Goal: Task Accomplishment & Management: Use online tool/utility

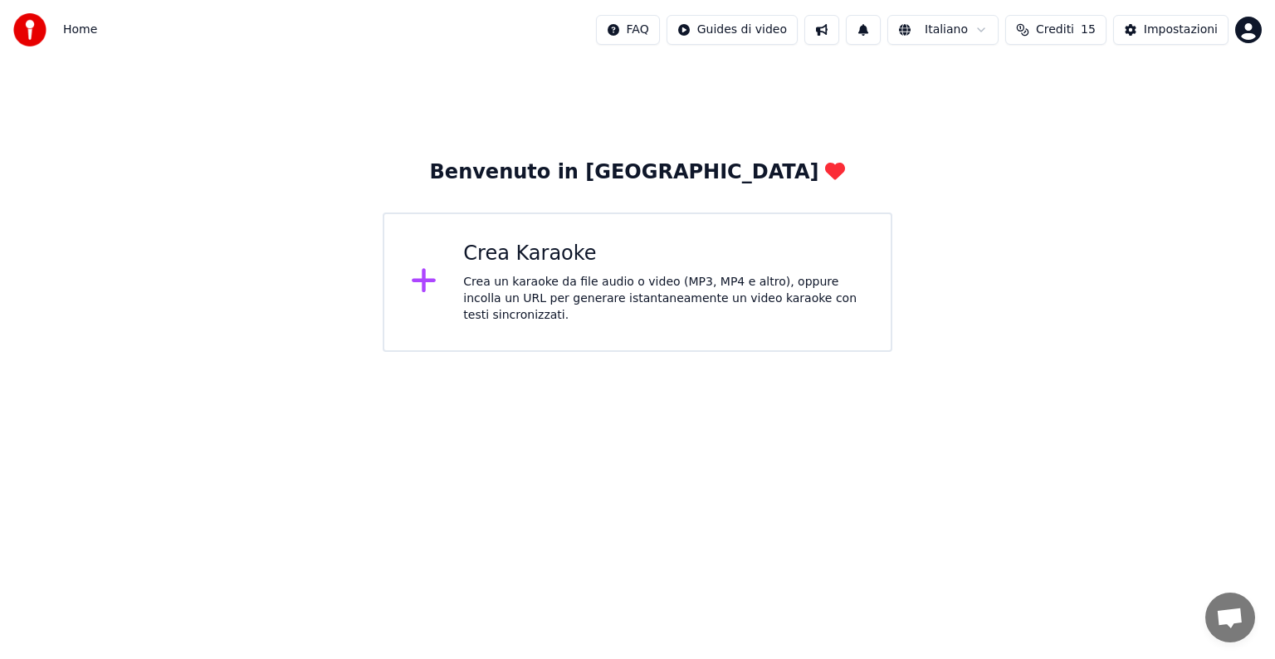
click at [597, 275] on div "Crea Karaoke Crea un karaoke da file audio o video (MP3, MP4 e altro), oppure i…" at bounding box center [663, 282] width 401 height 83
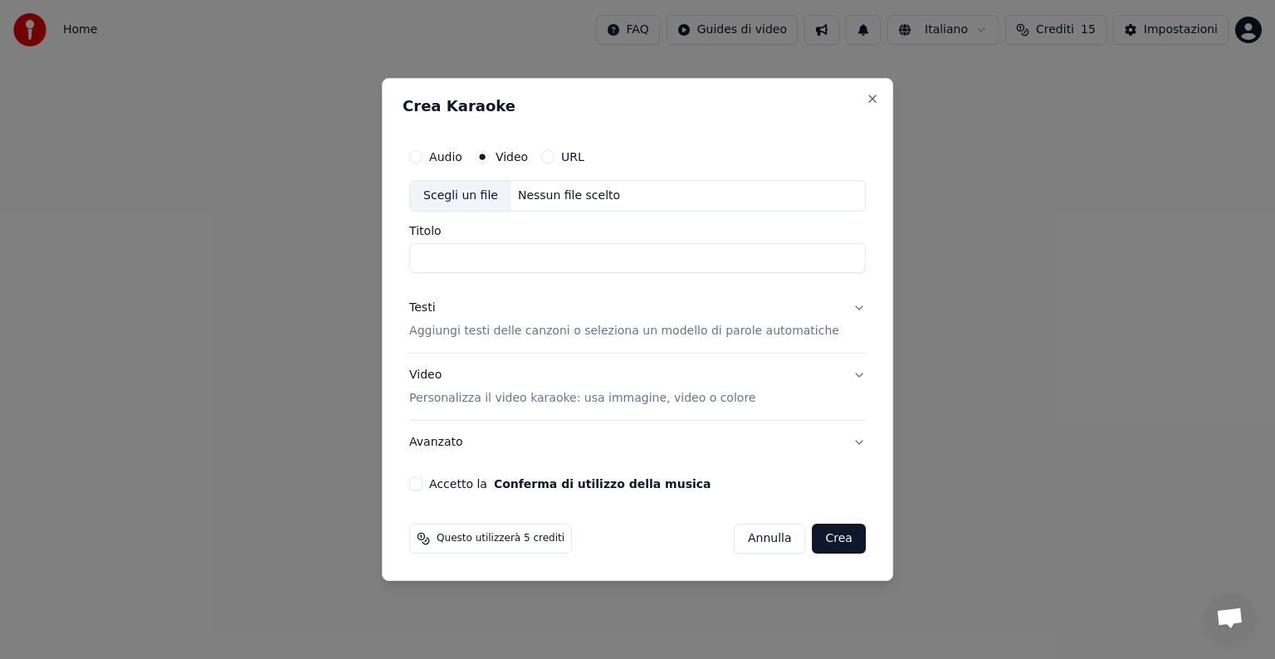
click at [476, 194] on div "Scegli un file" at bounding box center [460, 196] width 101 height 30
type input "**********"
click at [435, 306] on div "Testi" at bounding box center [422, 308] width 26 height 17
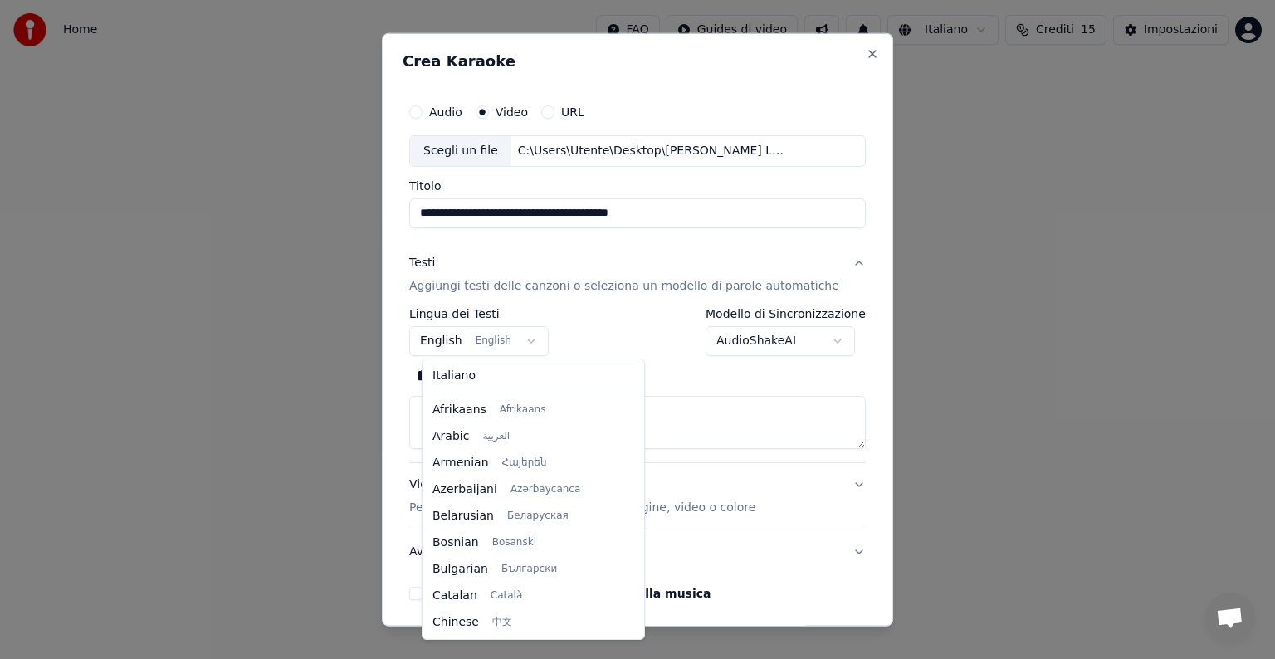
click at [531, 339] on body "**********" at bounding box center [637, 176] width 1275 height 352
select select "**"
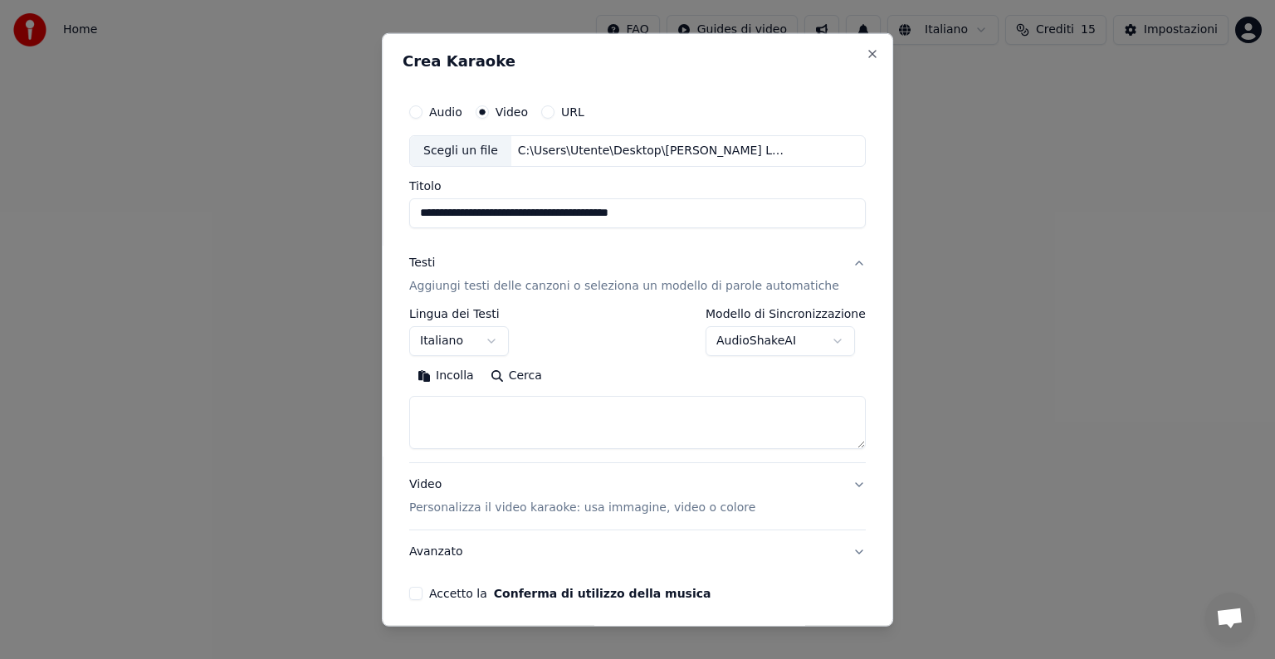
click at [489, 427] on textarea at bounding box center [637, 422] width 456 height 53
click at [470, 380] on button "Incolla" at bounding box center [445, 376] width 73 height 27
type textarea "**********"
drag, startPoint x: 711, startPoint y: 428, endPoint x: 414, endPoint y: 407, distance: 297.8
click at [414, 407] on div "**********" at bounding box center [637, 329] width 511 height 593
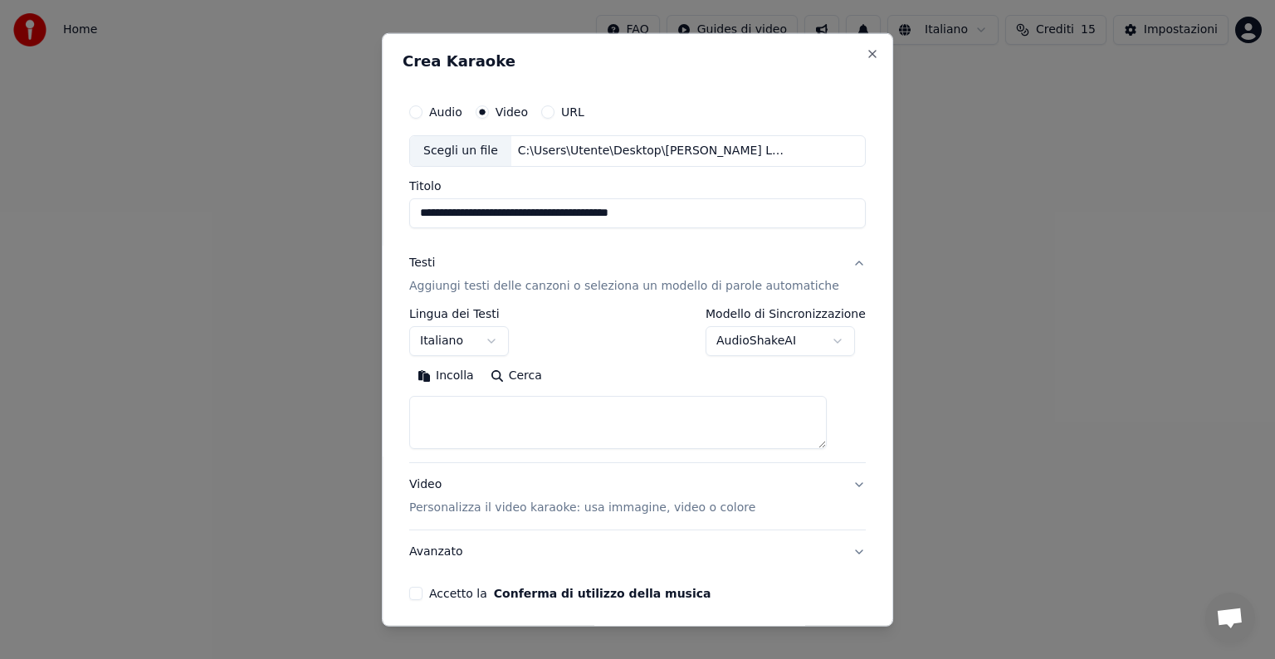
click at [751, 385] on div "Incolla Cerca" at bounding box center [637, 376] width 456 height 27
click at [445, 375] on button "Incolla" at bounding box center [445, 376] width 73 height 27
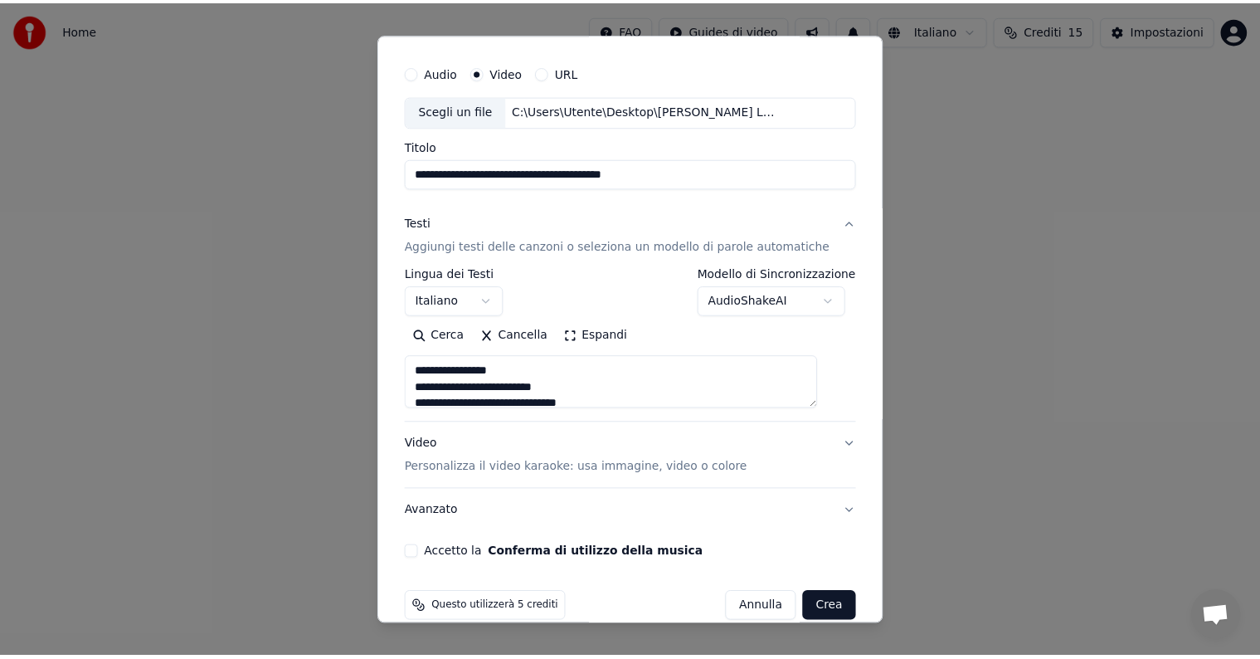
scroll to position [63, 0]
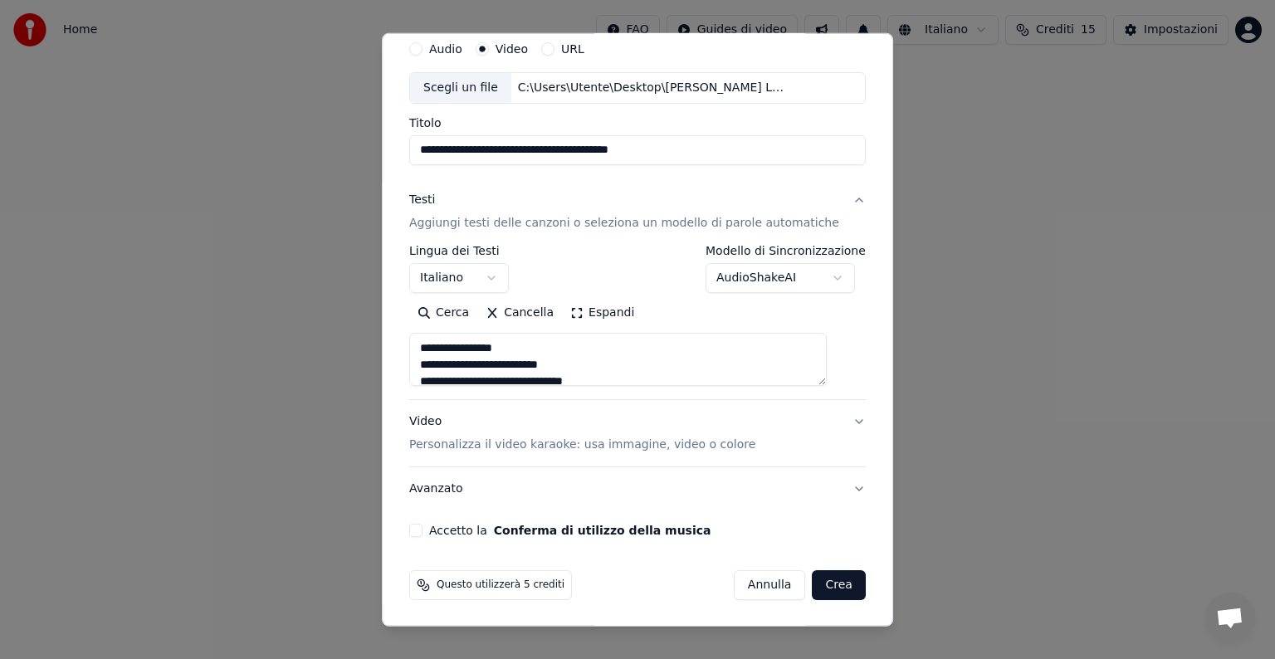
click at [422, 527] on button "Accetto la Conferma di utilizzo della musica" at bounding box center [415, 530] width 13 height 13
click at [812, 590] on button "Crea" at bounding box center [838, 585] width 53 height 30
type textarea "**********"
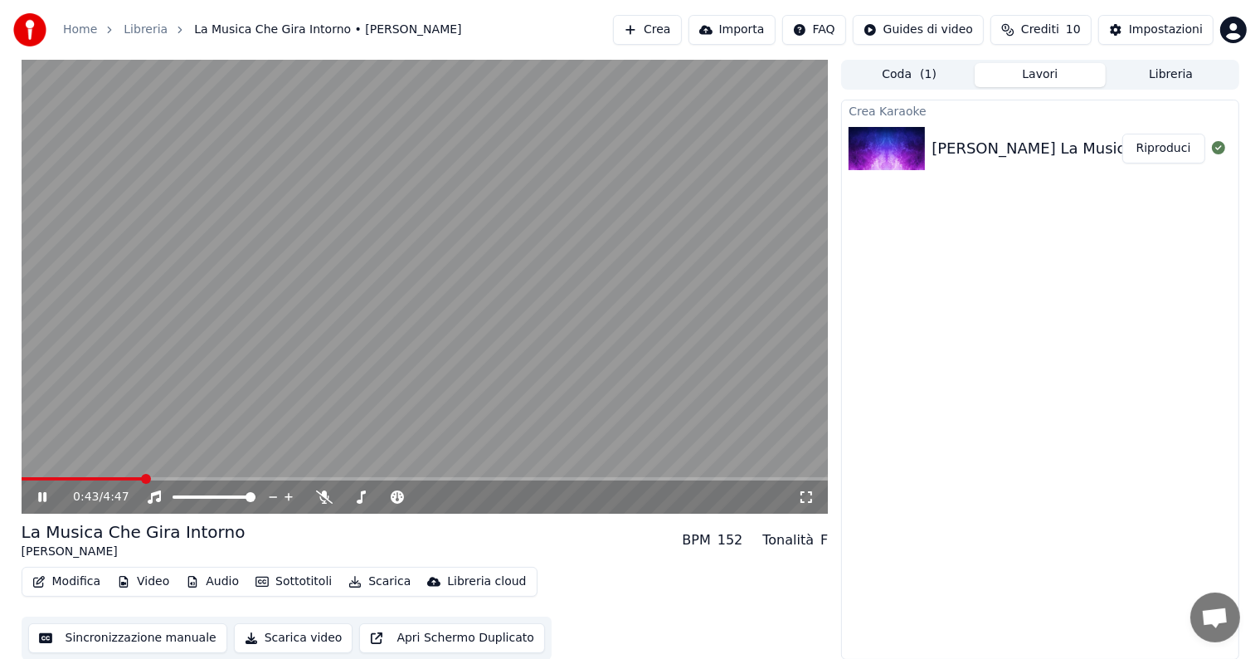
click at [807, 500] on icon at bounding box center [806, 496] width 17 height 13
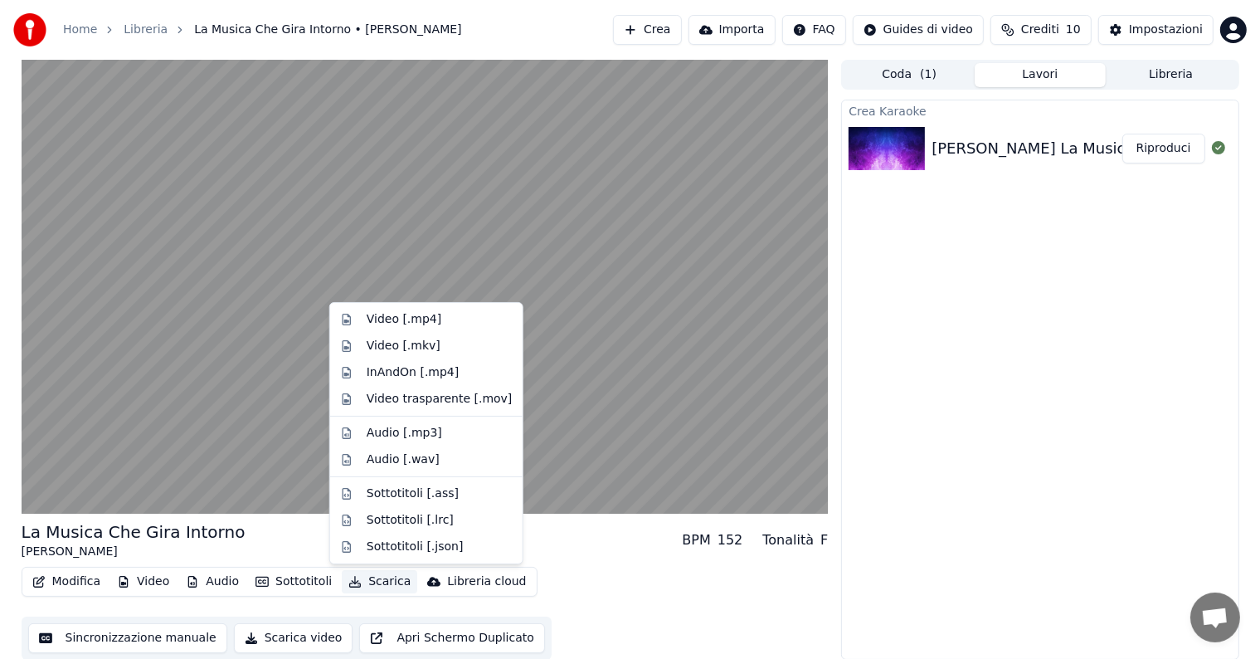
click at [374, 584] on button "Scarica" at bounding box center [380, 581] width 76 height 23
click at [397, 433] on div "Audio [.mp3]" at bounding box center [405, 433] width 76 height 17
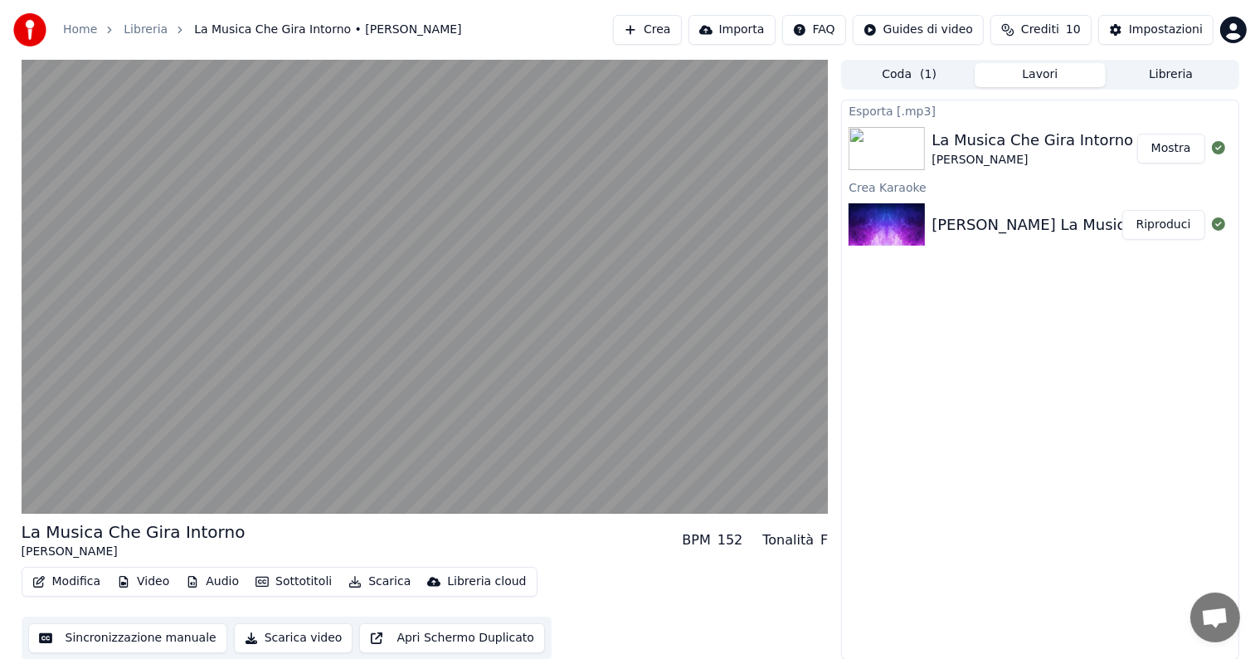
click at [1186, 153] on button "Mostra" at bounding box center [1172, 149] width 68 height 30
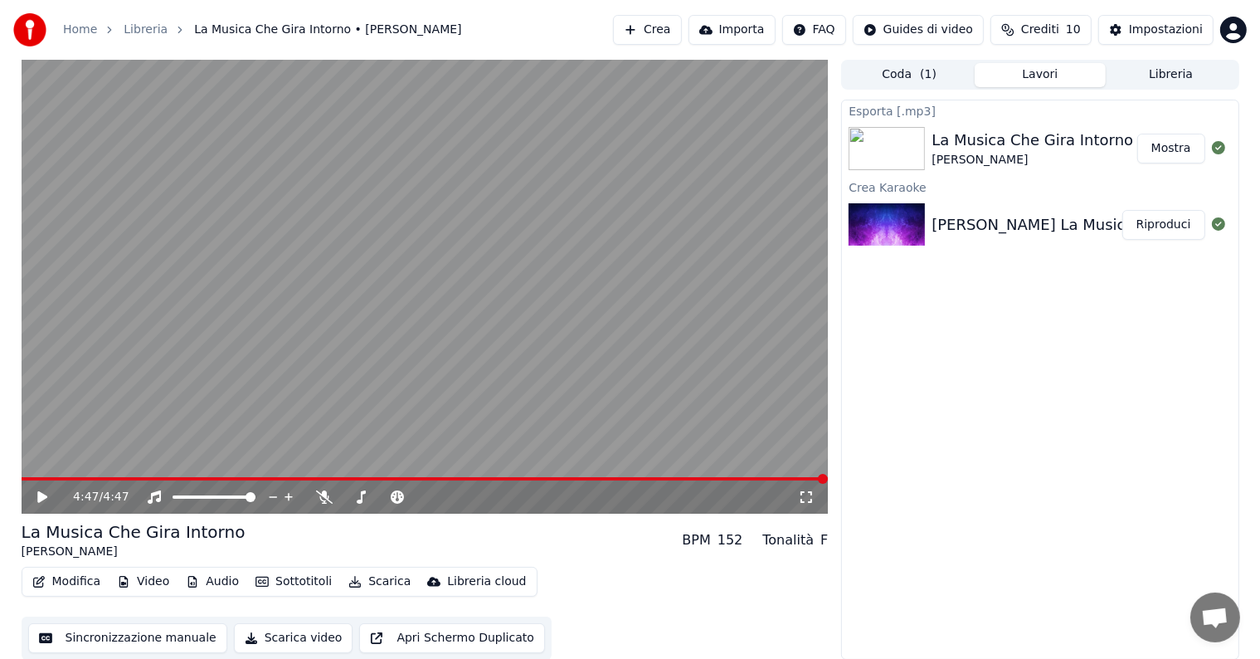
click at [1186, 149] on button "Mostra" at bounding box center [1172, 149] width 68 height 30
click at [1218, 152] on icon at bounding box center [1218, 147] width 13 height 13
click at [1215, 143] on icon at bounding box center [1218, 147] width 13 height 13
click at [870, 114] on div "Esporta [.mp3]" at bounding box center [1040, 110] width 396 height 20
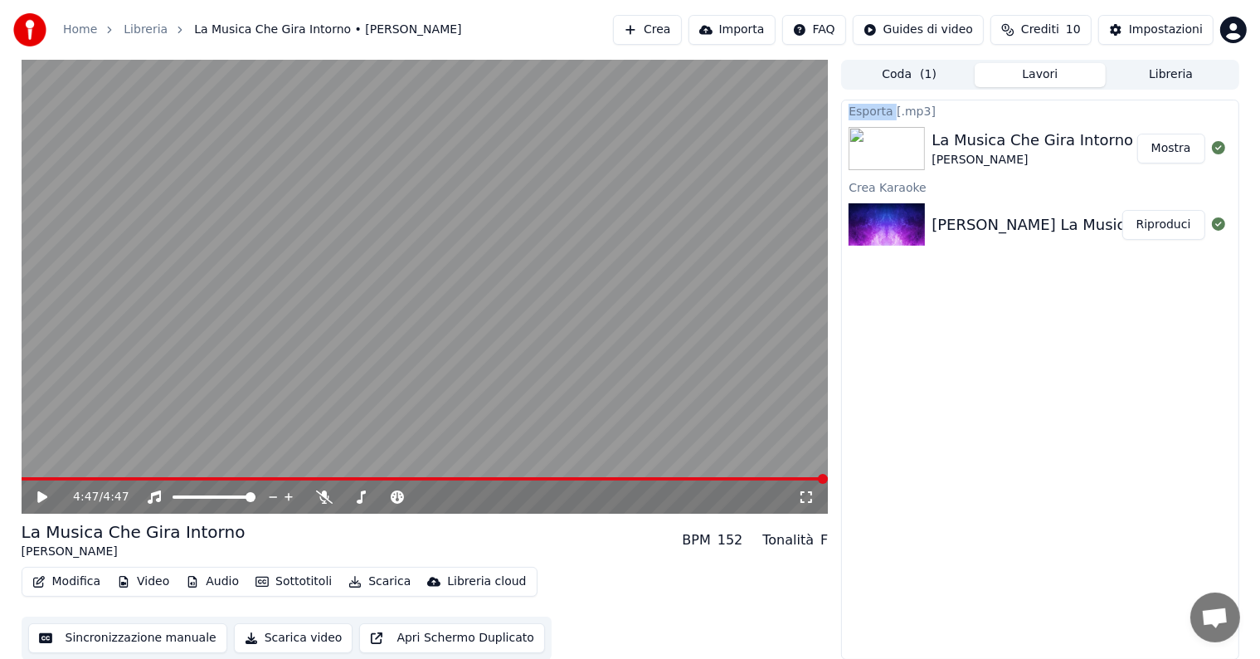
click at [870, 114] on div "Esporta [.mp3]" at bounding box center [1040, 110] width 396 height 20
click at [1216, 225] on icon at bounding box center [1218, 223] width 13 height 13
click at [893, 213] on img at bounding box center [887, 224] width 76 height 43
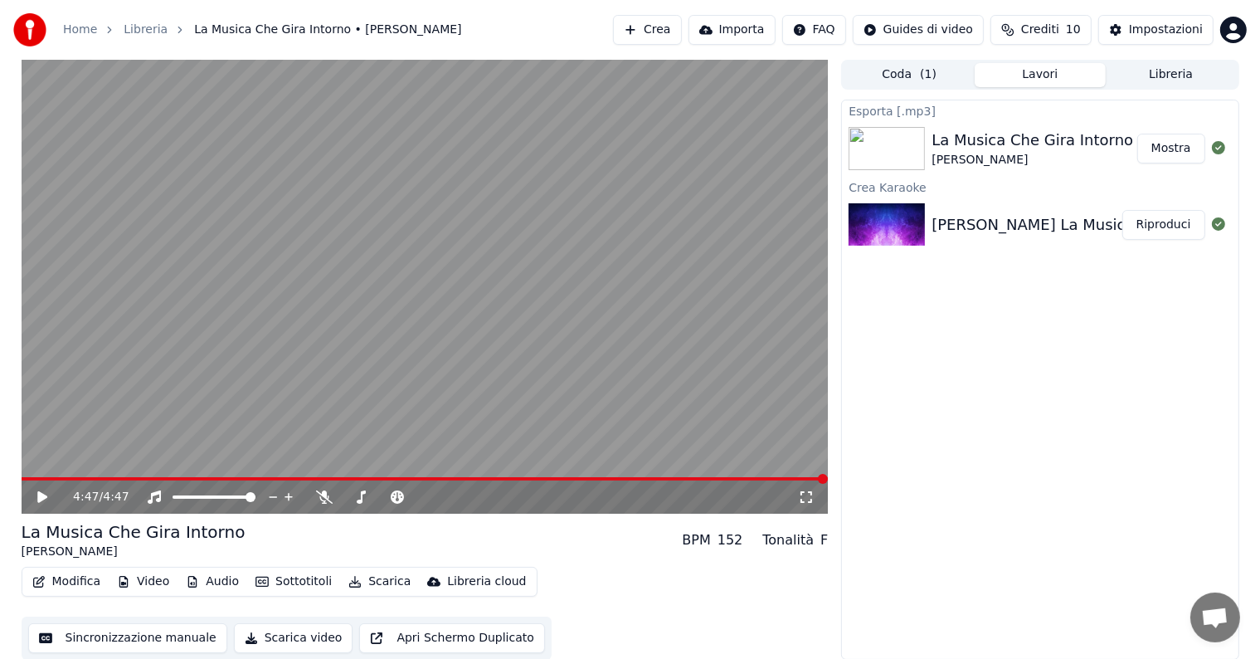
scroll to position [1, 0]
click at [285, 643] on button "Scarica video" at bounding box center [293, 637] width 119 height 30
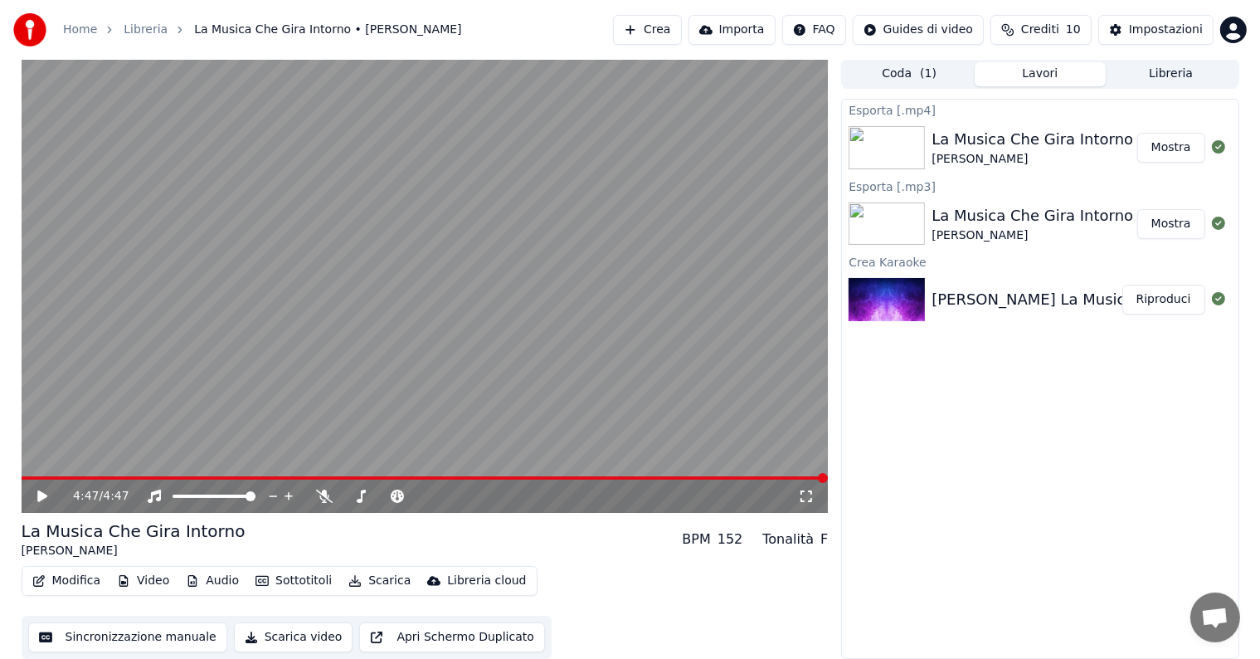
click at [1173, 144] on button "Mostra" at bounding box center [1172, 148] width 68 height 30
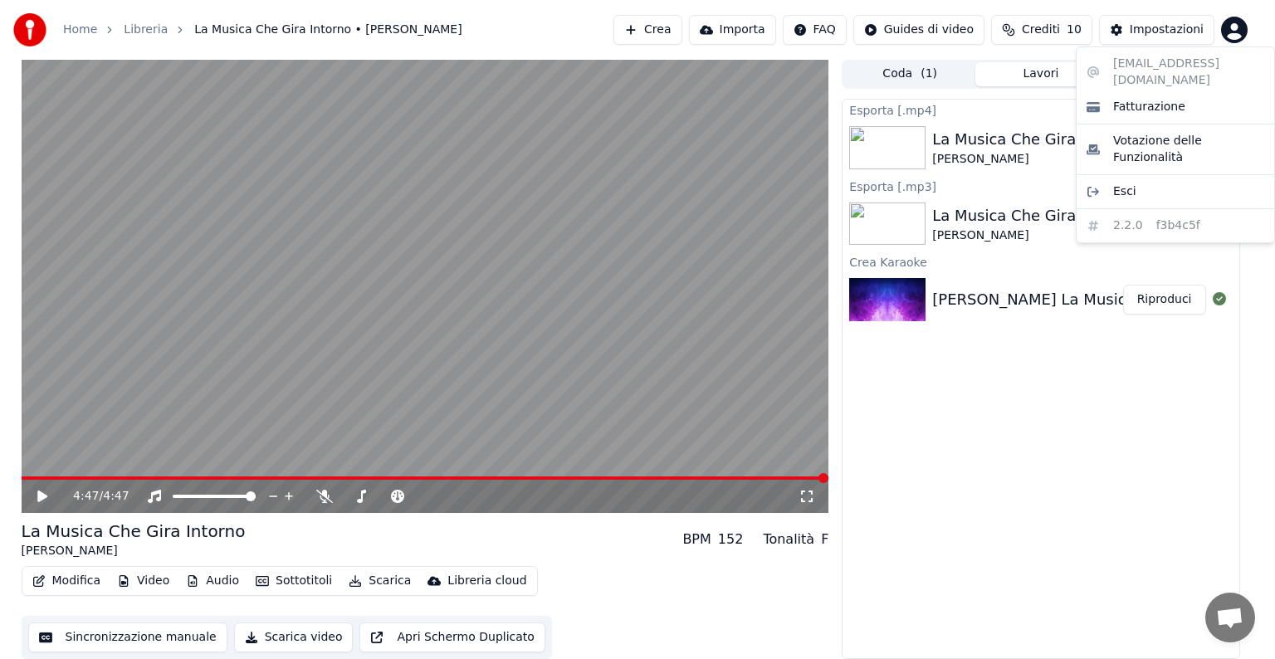
click at [1234, 38] on html "Home Libreria La Musica Che Gira Intorno • [PERSON_NAME] Crea Importa FAQ Guide…" at bounding box center [637, 328] width 1275 height 659
click at [1231, 25] on html "Home Libreria La Musica Che Gira Intorno • [PERSON_NAME] Crea Importa FAQ Guide…" at bounding box center [637, 328] width 1275 height 659
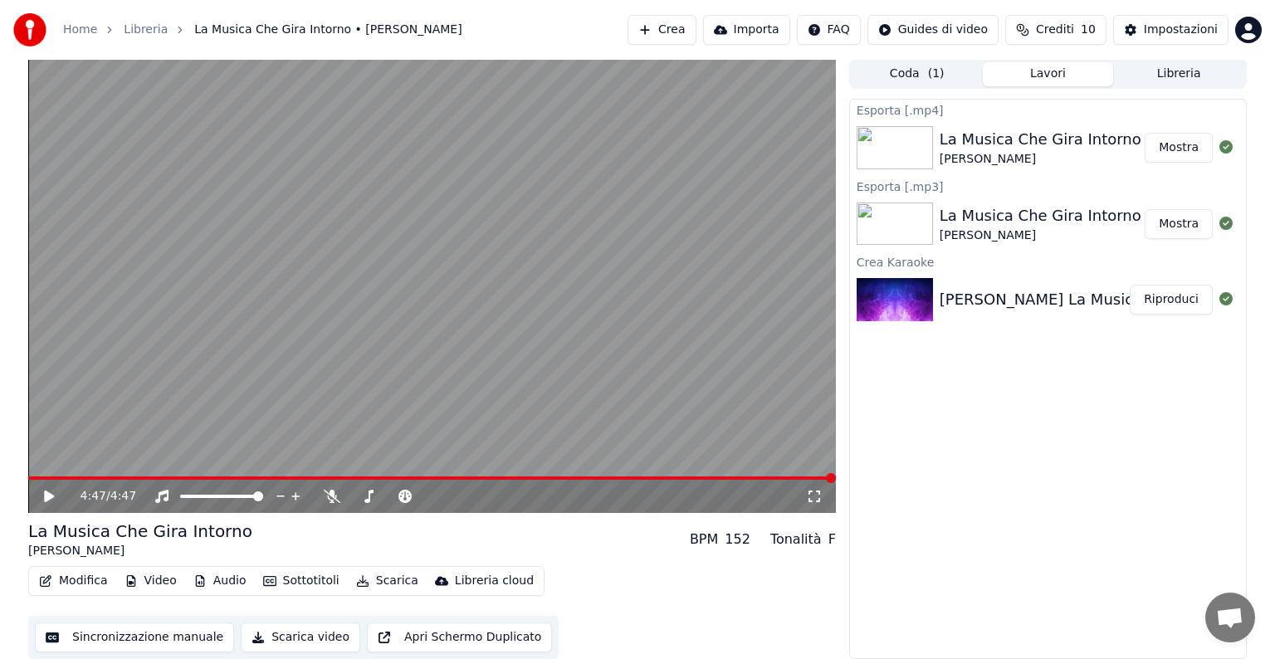
click at [1231, 25] on html "Home Libreria La Musica Che Gira Intorno • [PERSON_NAME] Crea Importa FAQ Guide…" at bounding box center [637, 328] width 1275 height 659
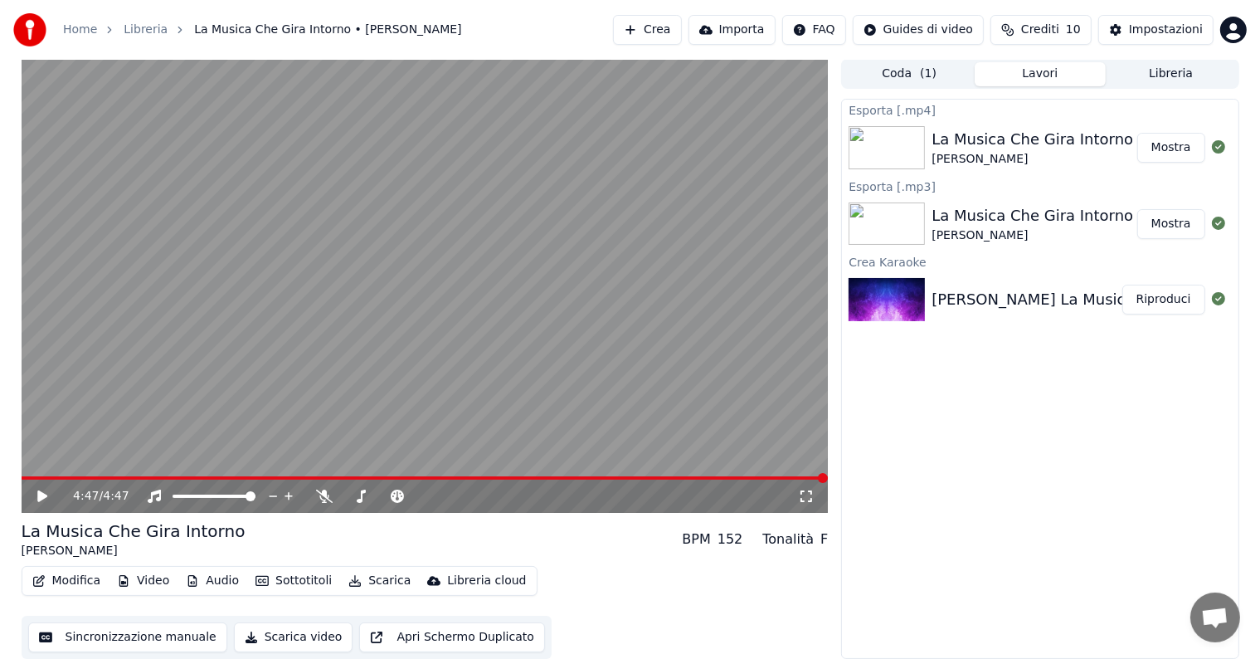
click at [42, 495] on icon at bounding box center [42, 496] width 10 height 12
click at [816, 489] on div "1:02 / 4:47" at bounding box center [425, 496] width 794 height 17
click at [807, 488] on div "1:05 / 4:47" at bounding box center [425, 496] width 794 height 17
click at [805, 494] on icon at bounding box center [806, 496] width 17 height 13
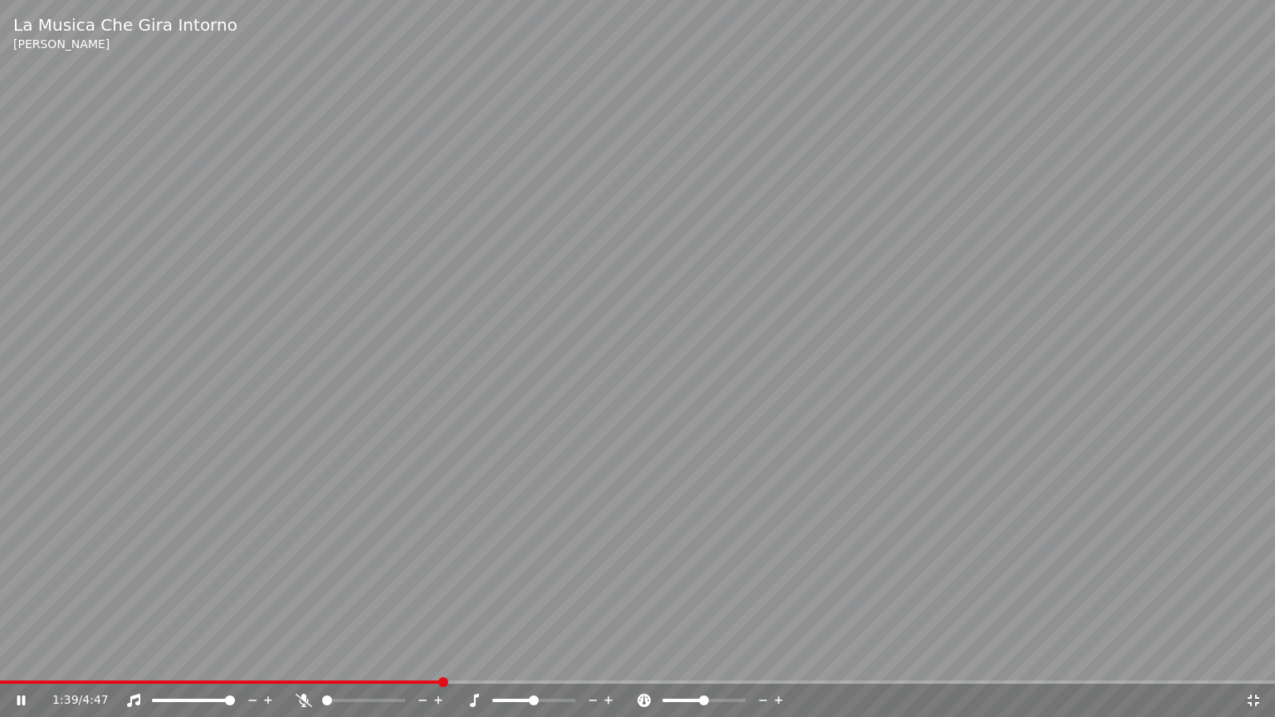
click at [375, 658] on video at bounding box center [637, 358] width 1275 height 717
click at [373, 658] on div "1:39 / 4:47" at bounding box center [637, 700] width 1275 height 33
click at [372, 658] on span at bounding box center [186, 681] width 372 height 3
click at [373, 658] on span at bounding box center [374, 682] width 10 height 10
click at [633, 364] on video at bounding box center [637, 358] width 1275 height 717
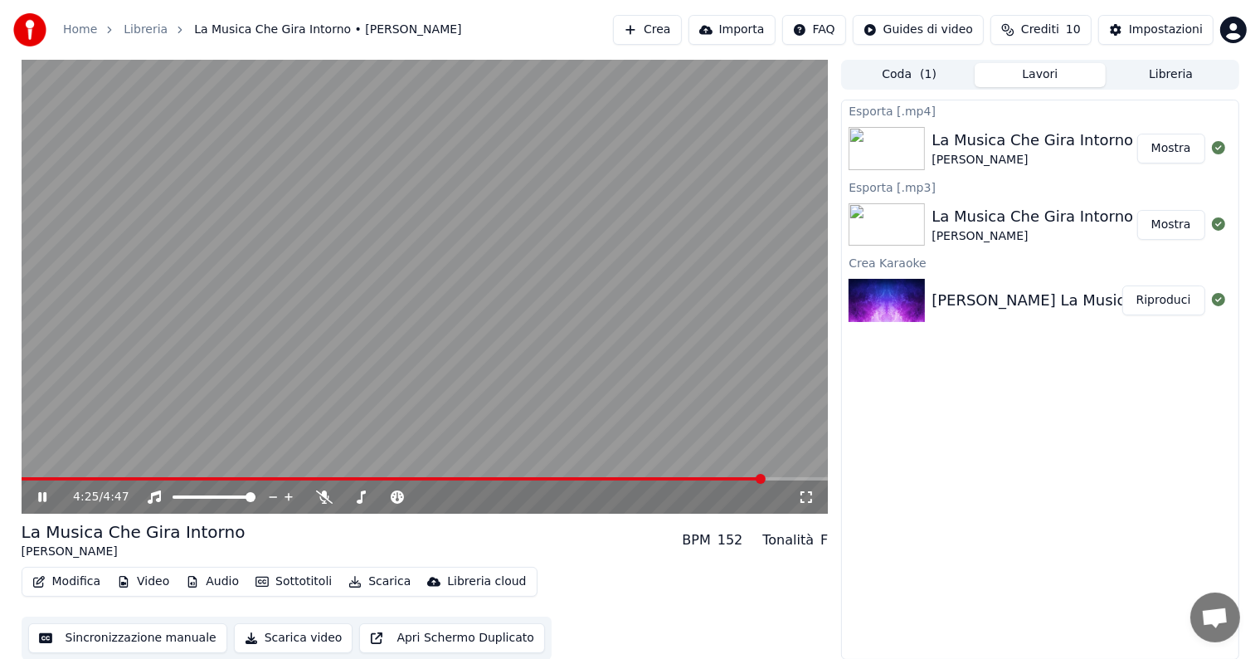
click at [40, 495] on icon at bounding box center [42, 497] width 8 height 10
